Goal: Task Accomplishment & Management: Manage account settings

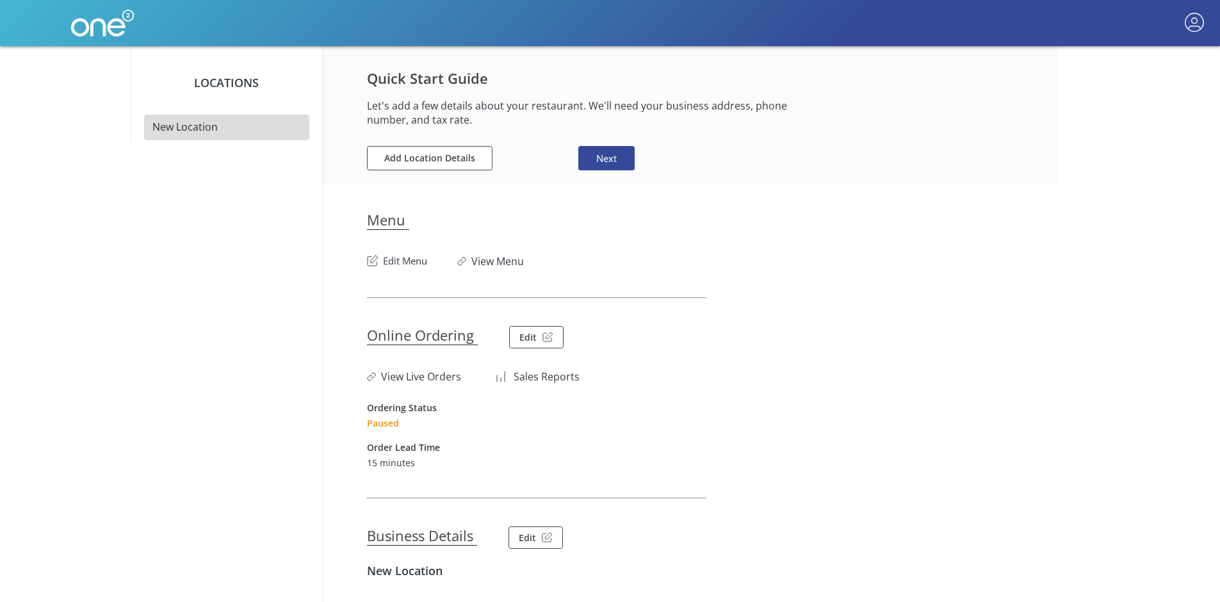
click at [487, 263] on link "View Menu" at bounding box center [497, 261] width 53 height 14
click at [908, 414] on section "Online Ordering Edit View Live Orders Sales Reports Ordering Status Paused Orde…" at bounding box center [706, 383] width 679 height 170
click at [859, 277] on article "Quick Start Guide Let's add a few details about your restaurant. We'll need you…" at bounding box center [706, 537] width 679 height 982
click at [818, 149] on div "Add Location Details Missing required information Next" at bounding box center [703, 158] width 672 height 25
click at [792, 230] on section "Menu Edit Menu View Menu" at bounding box center [706, 225] width 679 height 85
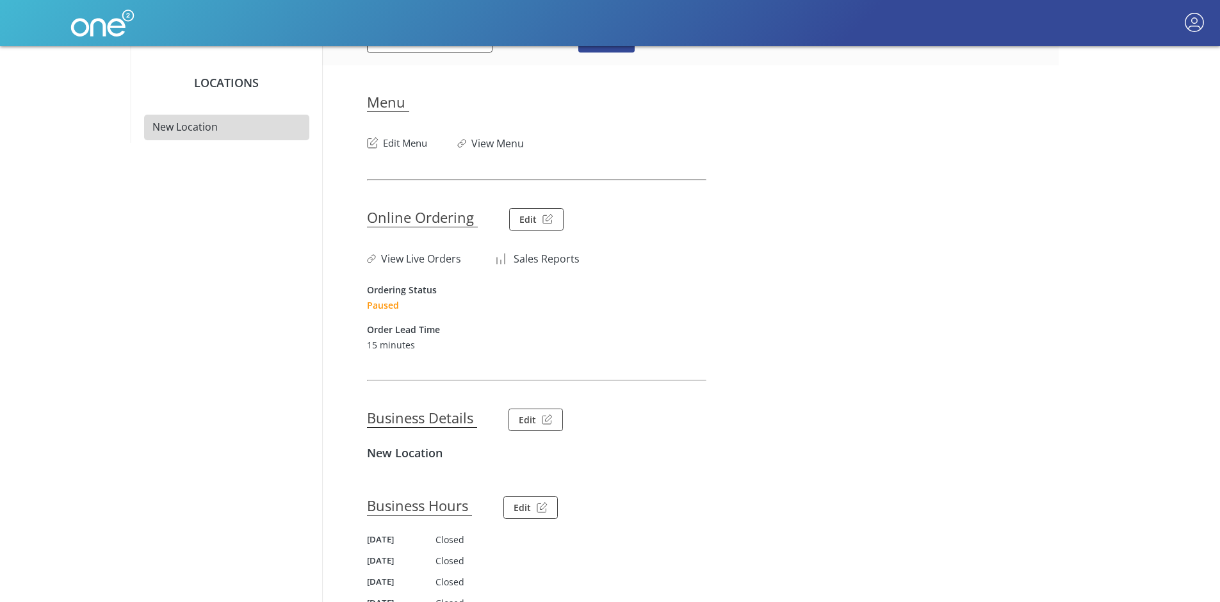
scroll to position [184, 0]
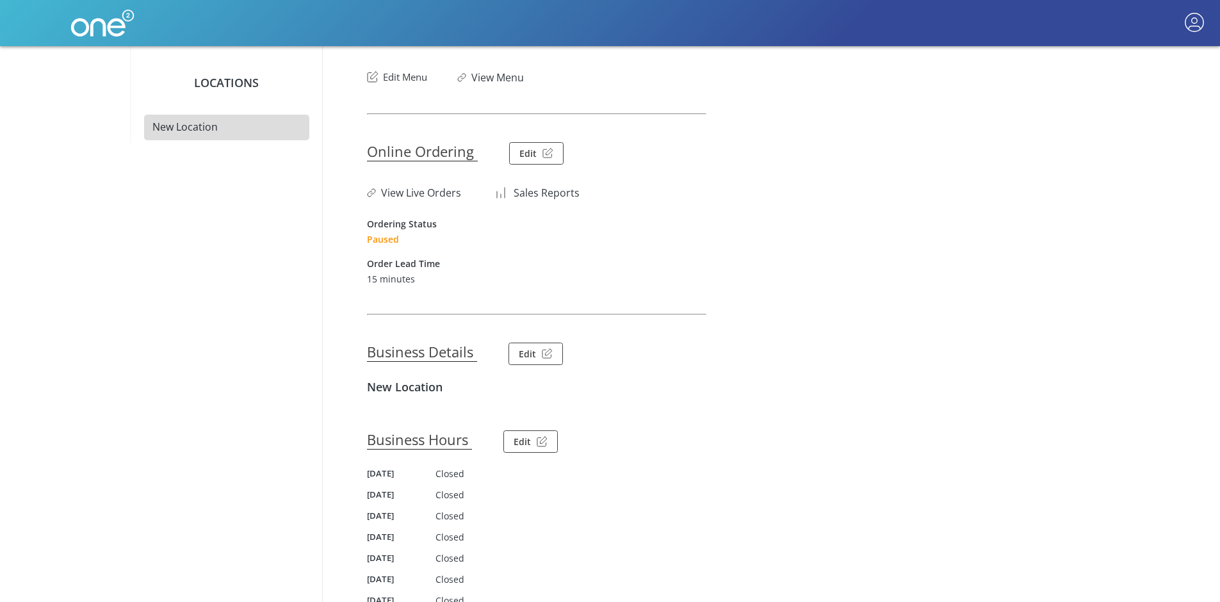
click at [754, 96] on article "Quick Start Guide Let's add a few details about your restaurant. We'll need you…" at bounding box center [706, 353] width 679 height 982
click at [414, 76] on button "Edit Menu" at bounding box center [397, 74] width 61 height 20
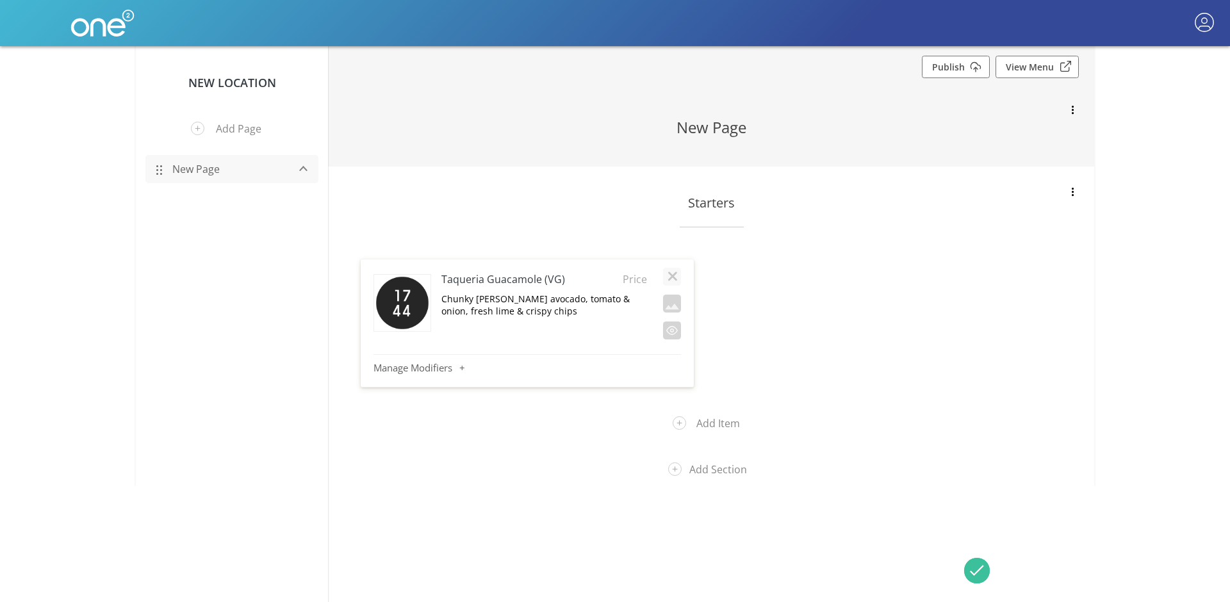
click at [1180, 199] on main "New Location Add Page New Page Publish View Menu New Page Starters [GEOGRAPHIC_…" at bounding box center [615, 243] width 1230 height 486
click at [1075, 101] on div at bounding box center [1072, 110] width 18 height 26
click at [1074, 108] on button "button" at bounding box center [1072, 111] width 18 height 18
click at [1113, 140] on div at bounding box center [615, 301] width 1230 height 602
click at [1118, 172] on main "New Location Add Page New Page Publish View Menu New Page Starters [GEOGRAPHIC_…" at bounding box center [615, 243] width 1230 height 486
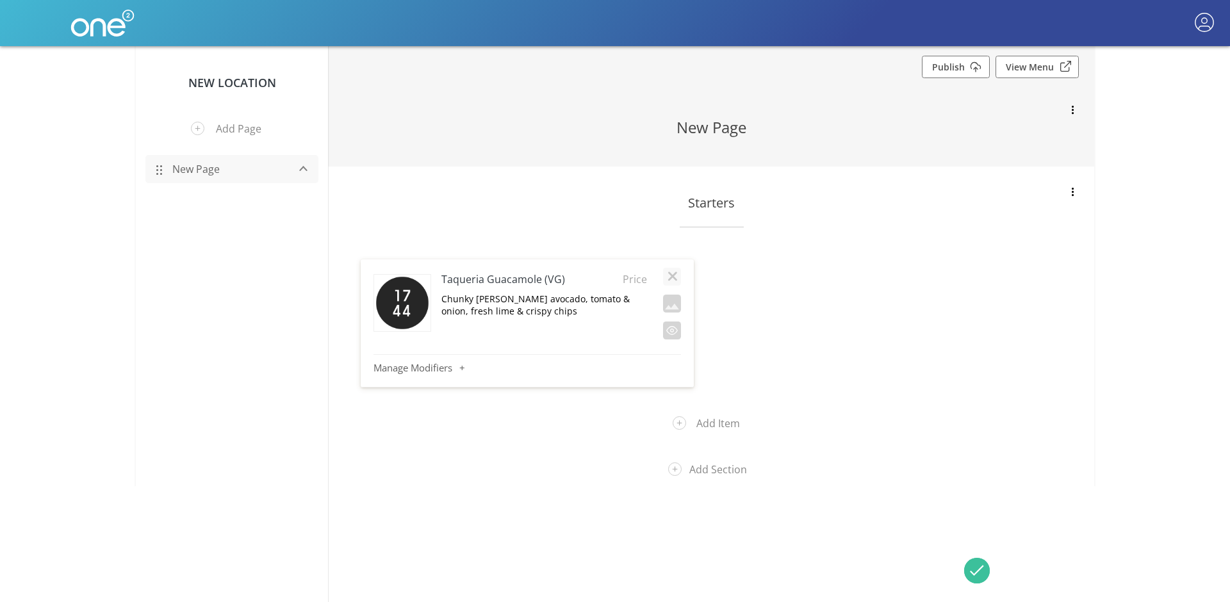
click at [1102, 222] on main "New Location Add Page New Page Publish View Menu New Page Starters [GEOGRAPHIC_…" at bounding box center [615, 243] width 1230 height 486
click at [1135, 239] on main "New Location Add Page New Page Publish View Menu New Page Starters [GEOGRAPHIC_…" at bounding box center [615, 243] width 1230 height 486
